Goal: Communication & Community: Connect with others

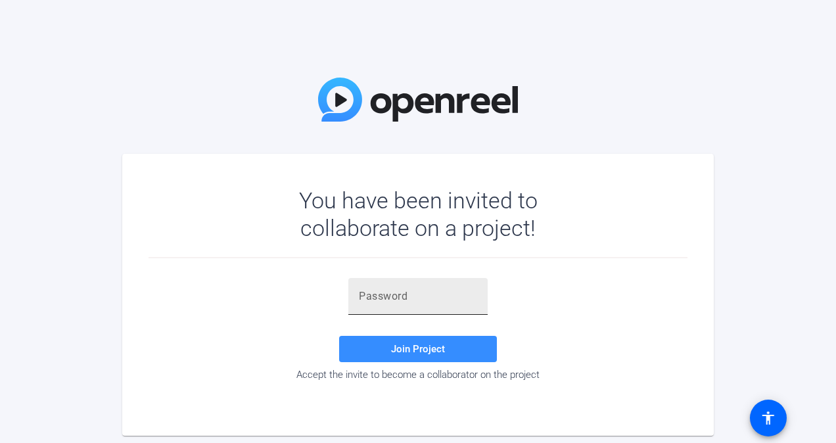
click at [363, 293] on input "text" at bounding box center [418, 296] width 118 height 16
paste input "ce+TzV"
type input "ce+TzV"
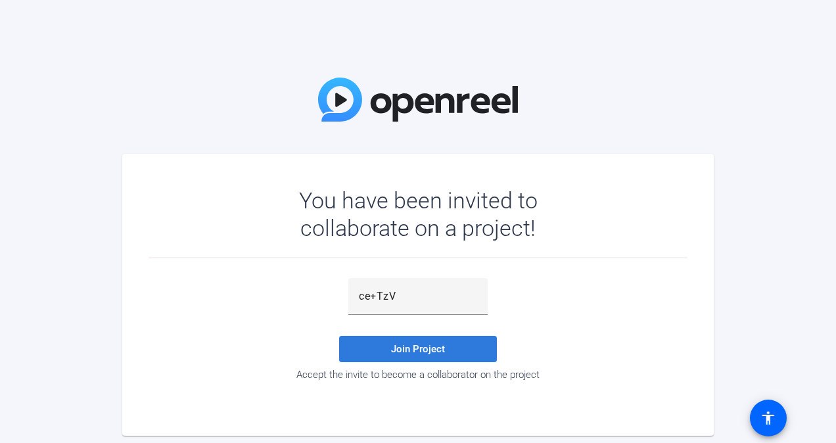
click at [421, 348] on span "Join Project" at bounding box center [418, 349] width 54 height 12
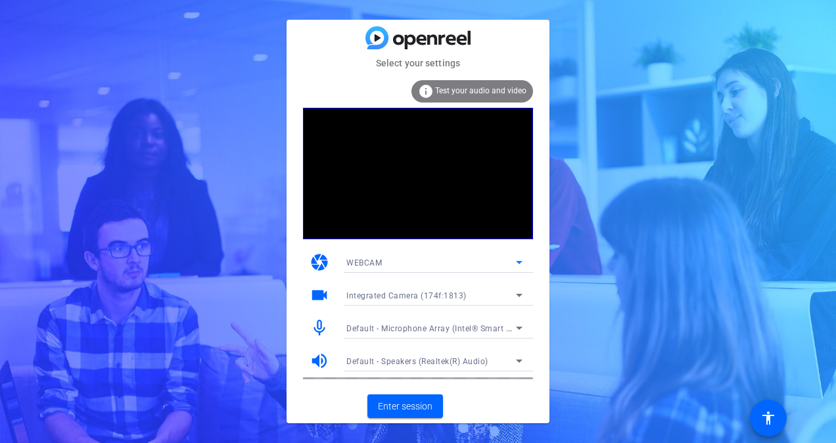
click at [520, 260] on icon at bounding box center [519, 262] width 16 height 16
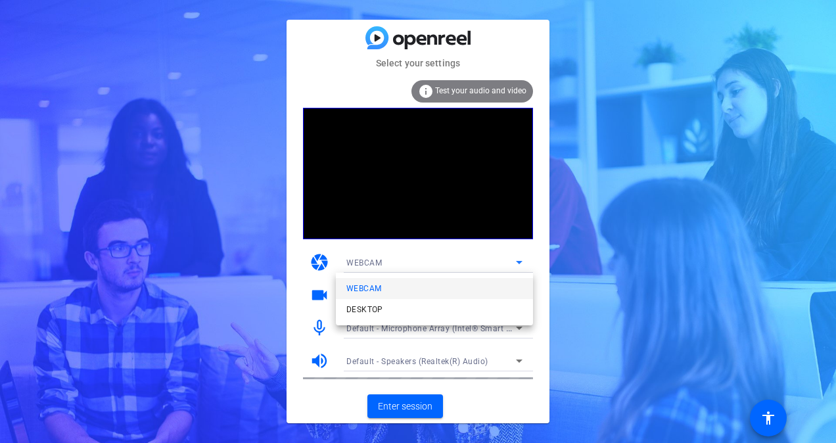
click at [519, 260] on div at bounding box center [418, 221] width 836 height 443
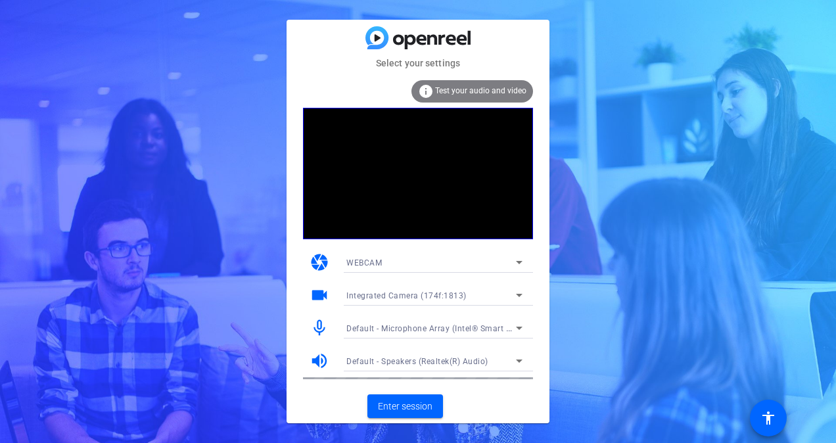
click at [323, 254] on mat-icon "camera" at bounding box center [320, 262] width 20 height 20
click at [357, 264] on span "WEBCAM" at bounding box center [363, 262] width 35 height 9
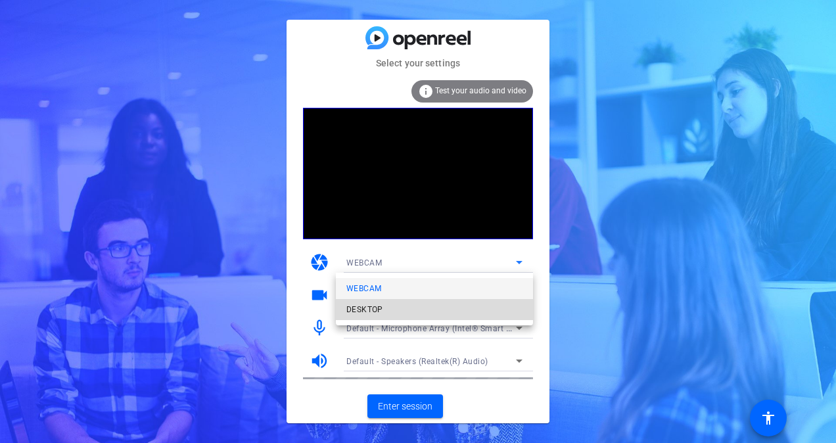
click at [371, 308] on span "DESKTOP" at bounding box center [364, 310] width 37 height 16
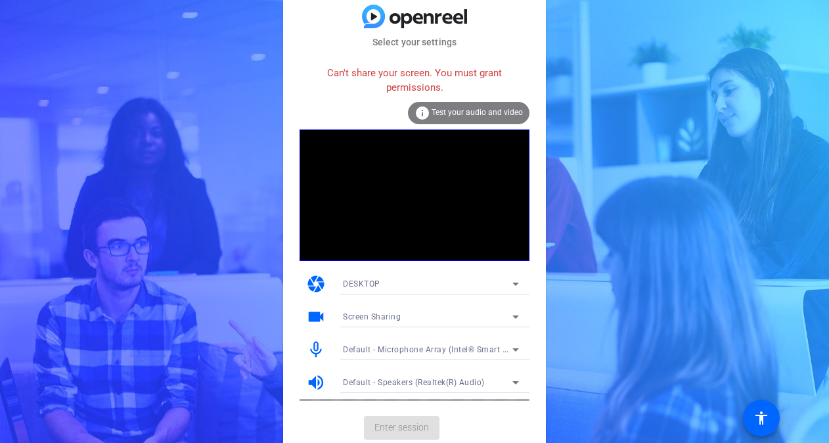
scroll to position [1, 0]
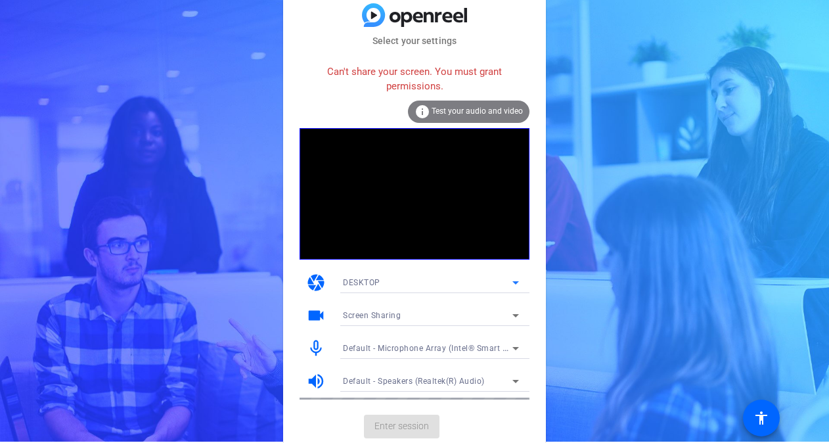
click at [513, 283] on icon at bounding box center [516, 283] width 16 height 16
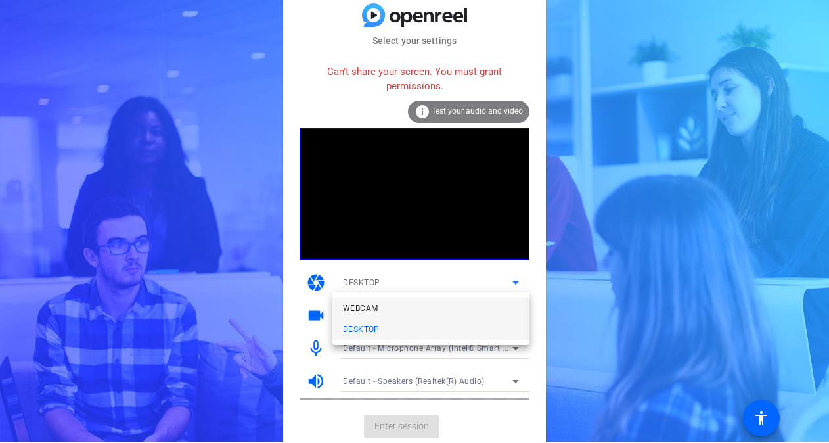
click at [478, 306] on mat-option "WEBCAM" at bounding box center [431, 308] width 197 height 21
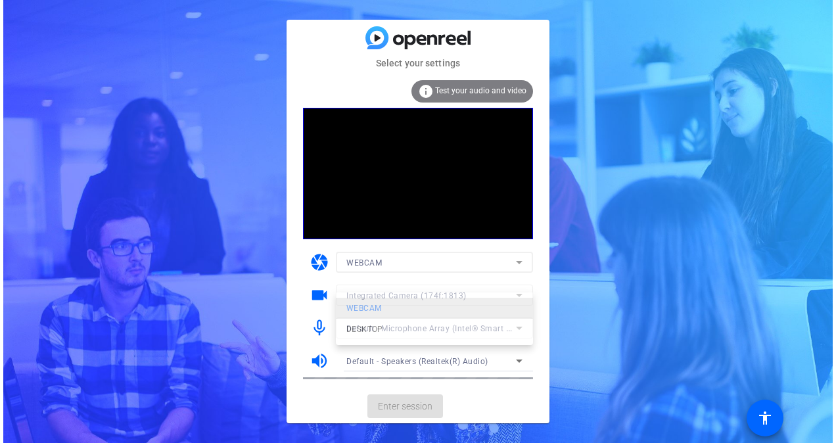
scroll to position [0, 0]
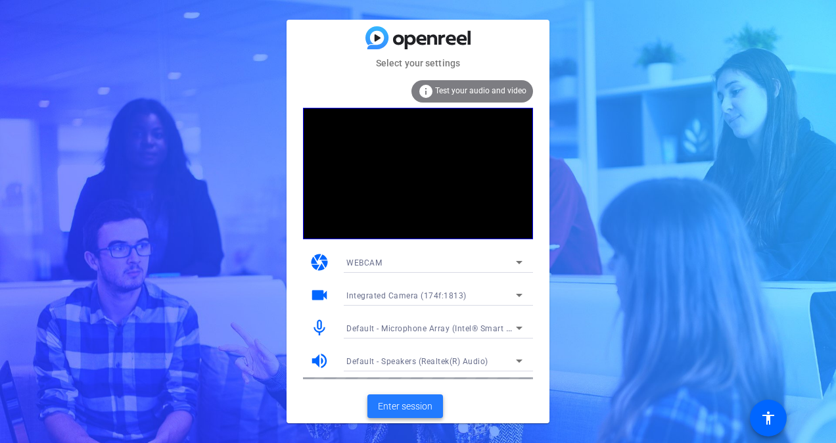
click at [413, 405] on span "Enter session" at bounding box center [405, 407] width 55 height 14
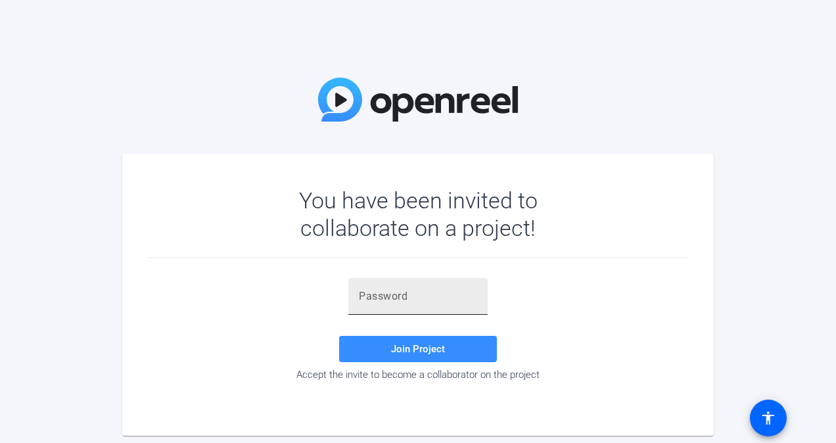
click at [432, 296] on input "text" at bounding box center [418, 296] width 118 height 16
paste input "ce+TzV"
type input "ce+TzV"
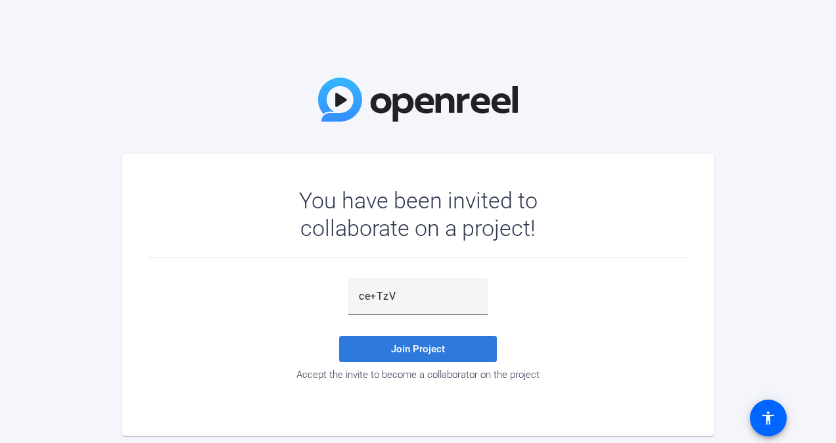
click at [427, 349] on span "Join Project" at bounding box center [418, 349] width 54 height 12
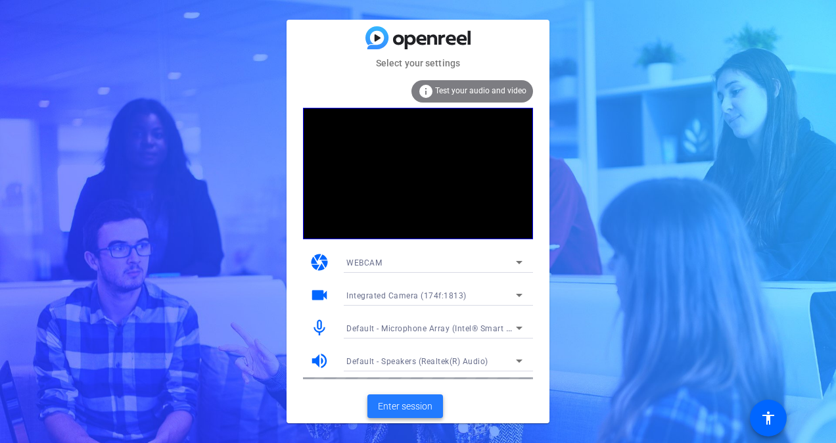
click at [416, 406] on span "Enter session" at bounding box center [405, 407] width 55 height 14
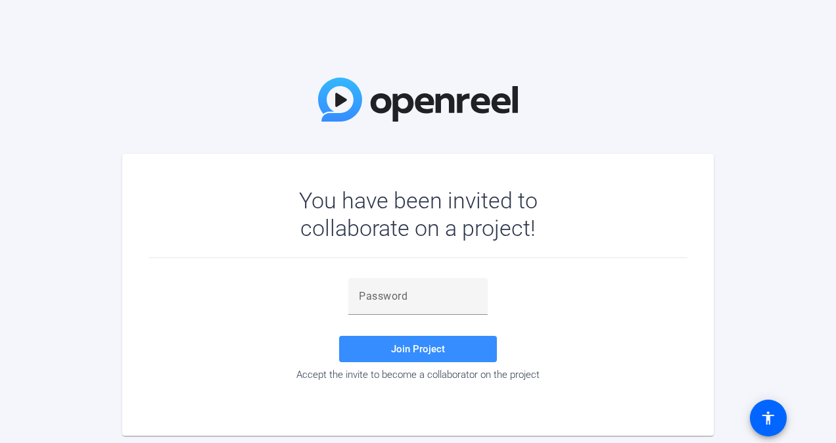
click at [759, 219] on div "You have been invited to collaborate on a project! Join Project Accept the invi…" at bounding box center [418, 221] width 836 height 443
click at [413, 300] on input "text" at bounding box center [418, 296] width 118 height 16
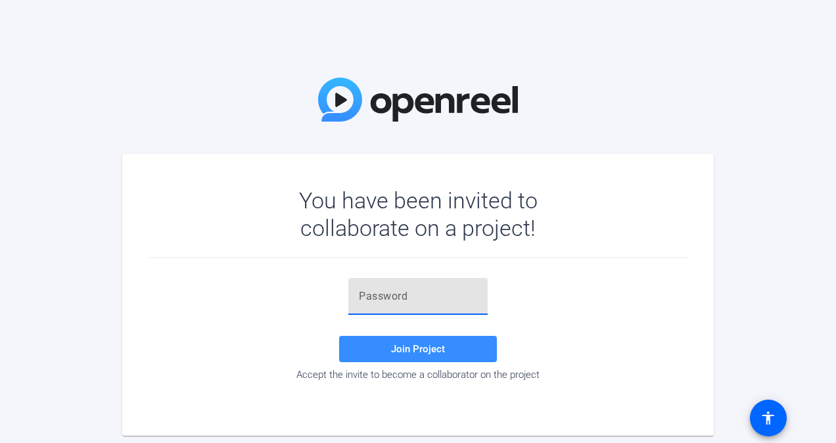
paste input "ce+TzV"
type input "ce+TzV"
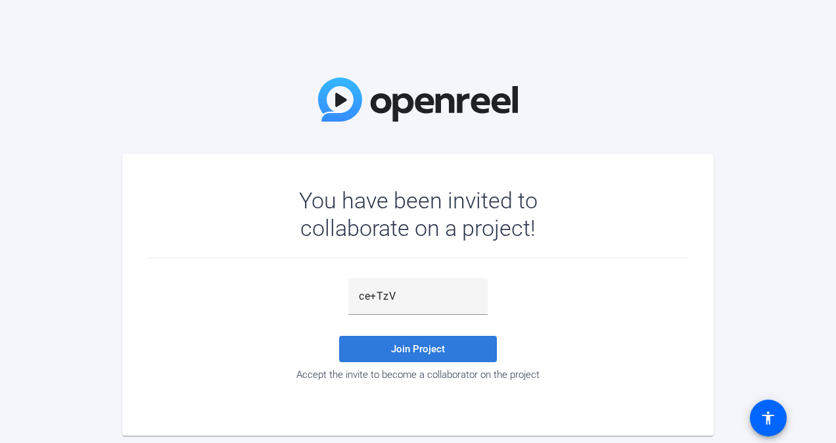
click at [419, 351] on span "Join Project" at bounding box center [418, 349] width 54 height 12
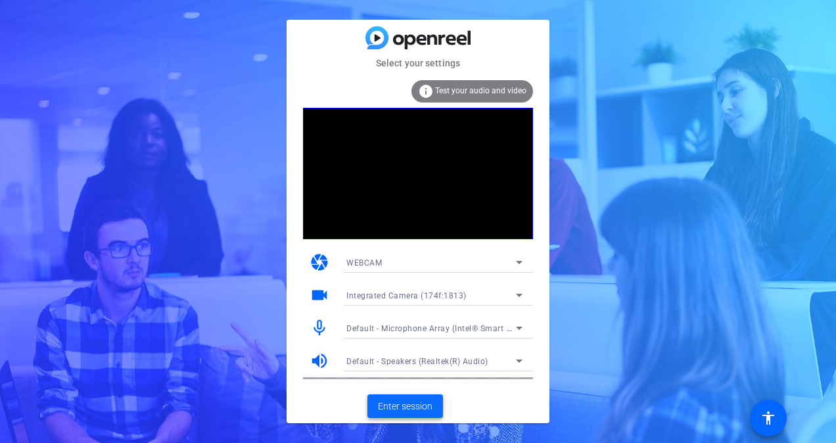
click at [415, 406] on span "Enter session" at bounding box center [405, 407] width 55 height 14
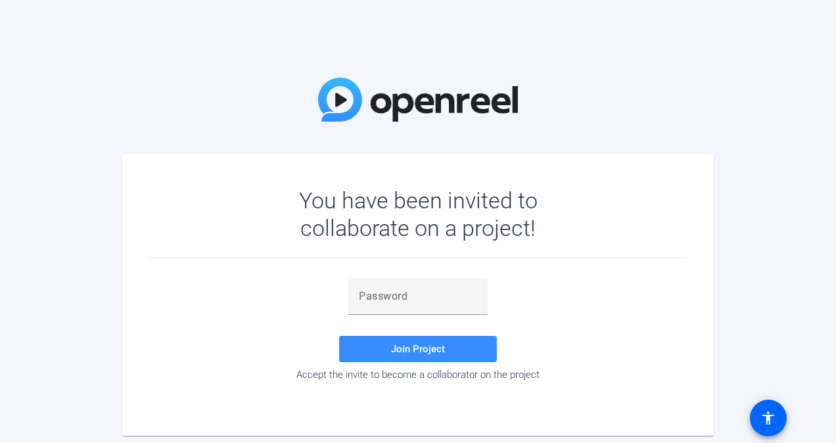
drag, startPoint x: 761, startPoint y: 103, endPoint x: 749, endPoint y: 99, distance: 12.5
click at [761, 103] on div "You have been invited to collaborate on a project! Join Project Accept the invi…" at bounding box center [418, 221] width 836 height 443
